Goal: Task Accomplishment & Management: Use online tool/utility

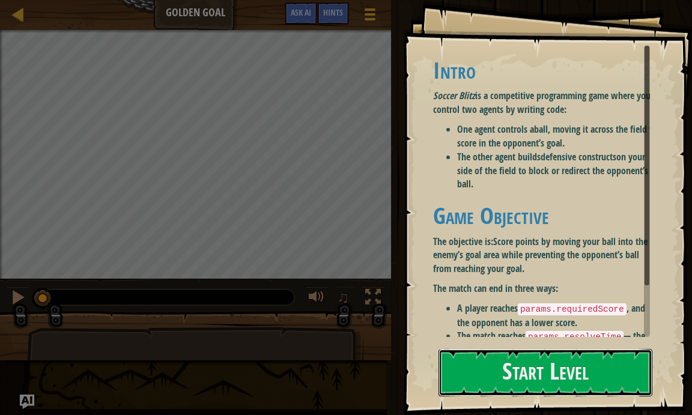
click at [537, 373] on button "Start Level" at bounding box center [546, 372] width 214 height 47
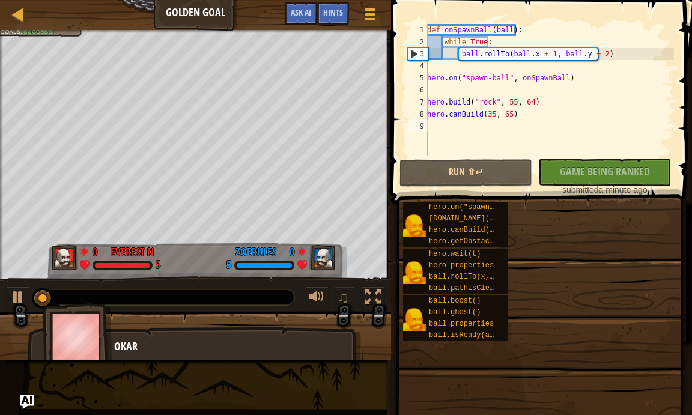
scroll to position [5, 0]
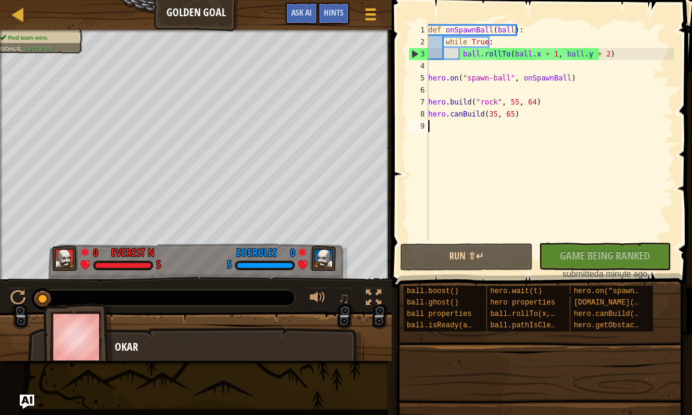
click at [582, 198] on div "def onSpawnBall ( ball ) : while True : ball . rollTo ( ball . x + 1 , ball . y…" at bounding box center [550, 144] width 248 height 240
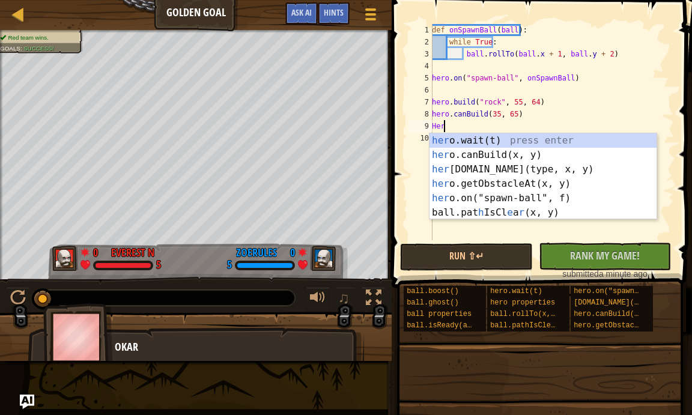
type textarea "Hero"
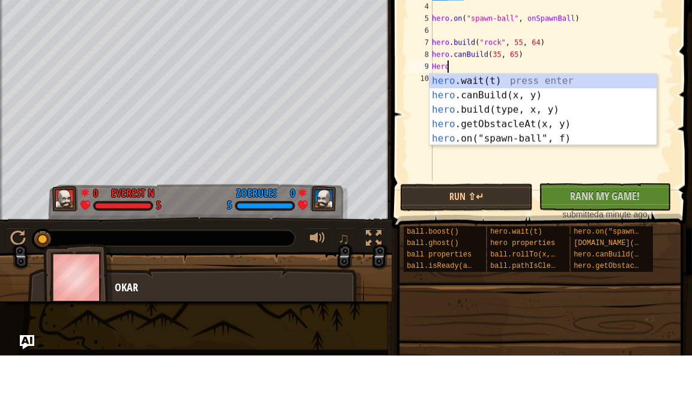
click at [505, 209] on div "def onSpawnBall ( ball ) : while True : ball . rollTo ( ball . x + 1 , ball . y…" at bounding box center [552, 144] width 245 height 240
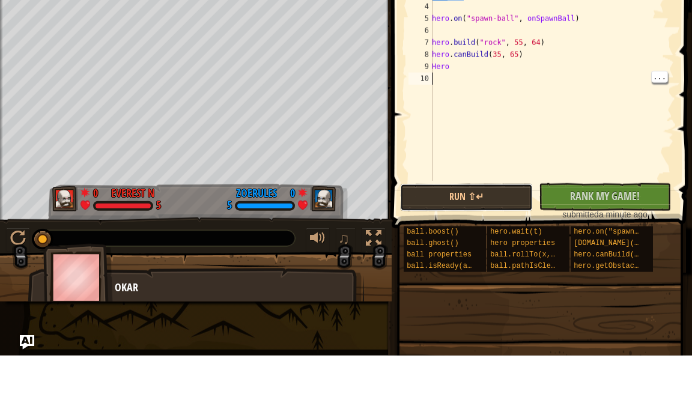
click at [475, 262] on button "Run ⇧↵" at bounding box center [466, 257] width 133 height 28
